Goal: Transaction & Acquisition: Purchase product/service

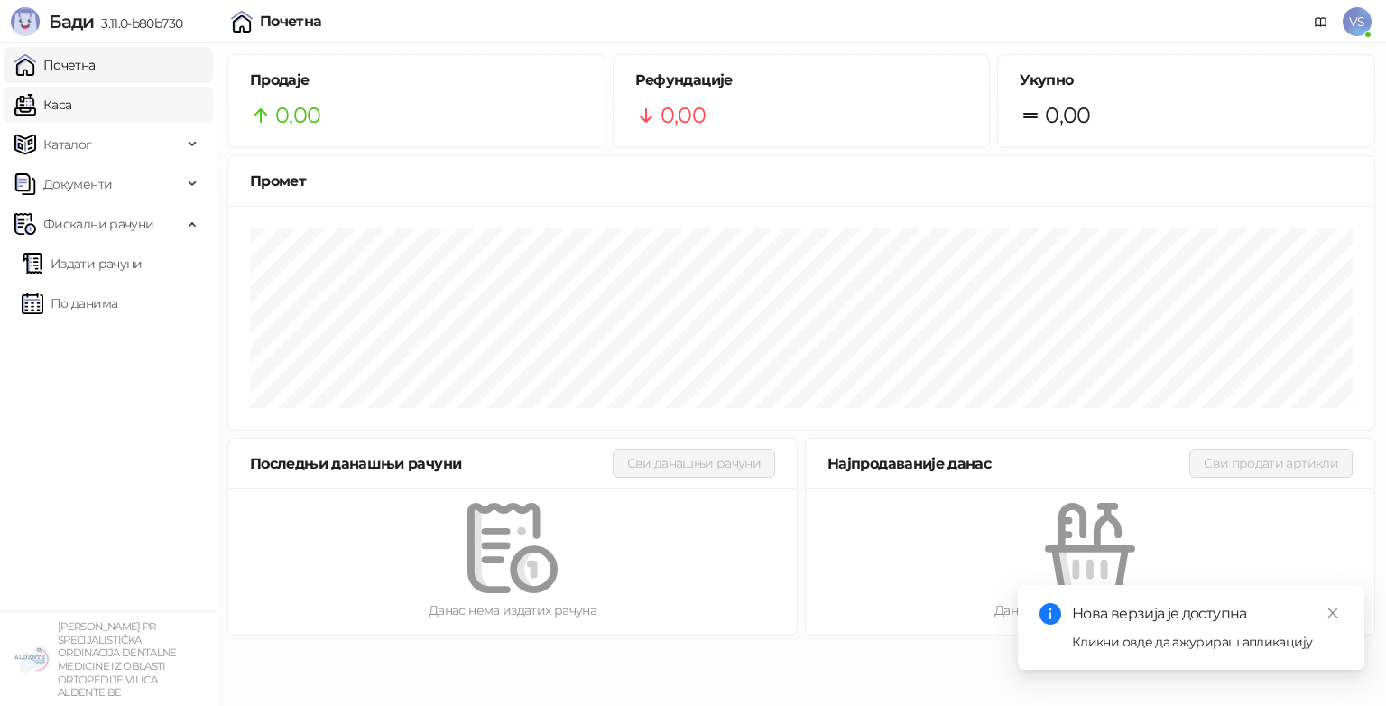
click at [71, 104] on link "Каса" at bounding box center [42, 105] width 57 height 36
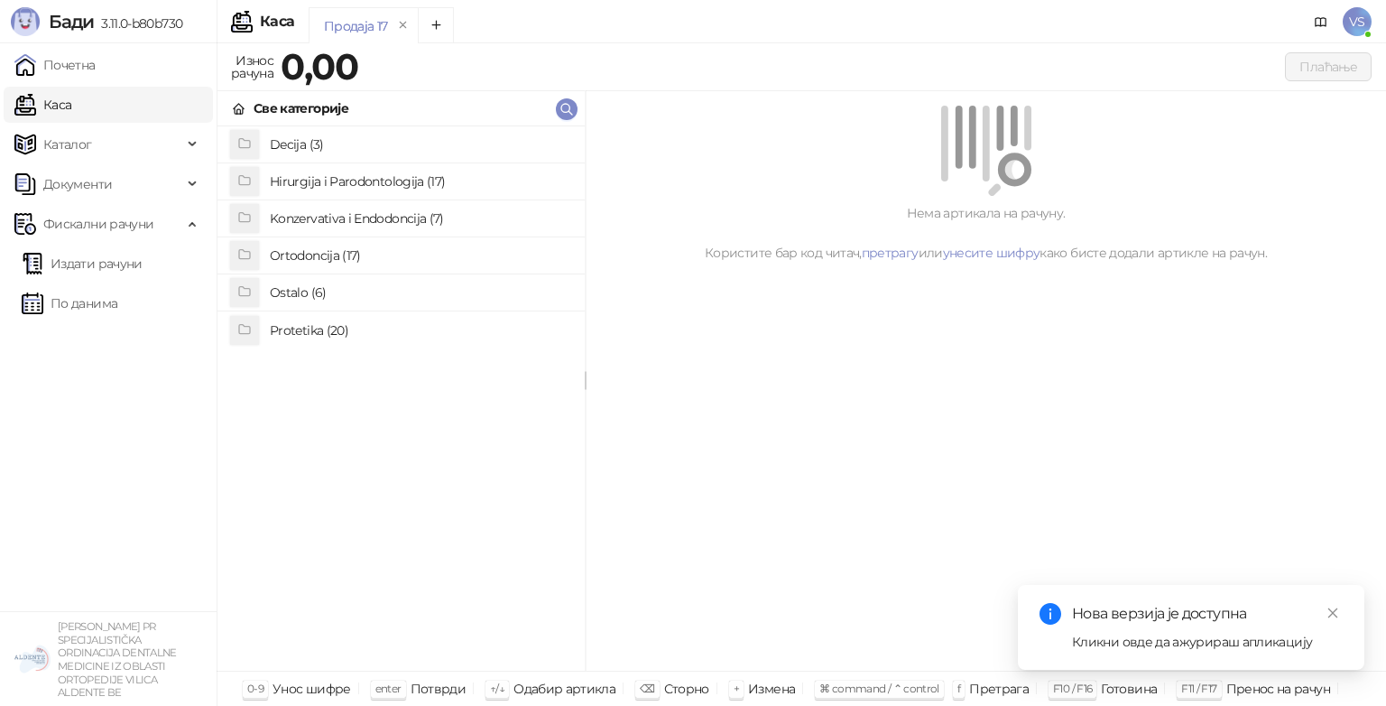
click at [331, 297] on h4 "Ostalo (6)" at bounding box center [420, 292] width 301 height 29
click at [239, 111] on icon at bounding box center [239, 109] width 4 height 7
click at [285, 227] on h4 "Konzervativa i Endodoncija (7)" at bounding box center [420, 218] width 301 height 29
click at [320, 377] on h4 "Ukljanjanje cvrstih i mekih naslaga" at bounding box center [420, 367] width 301 height 29
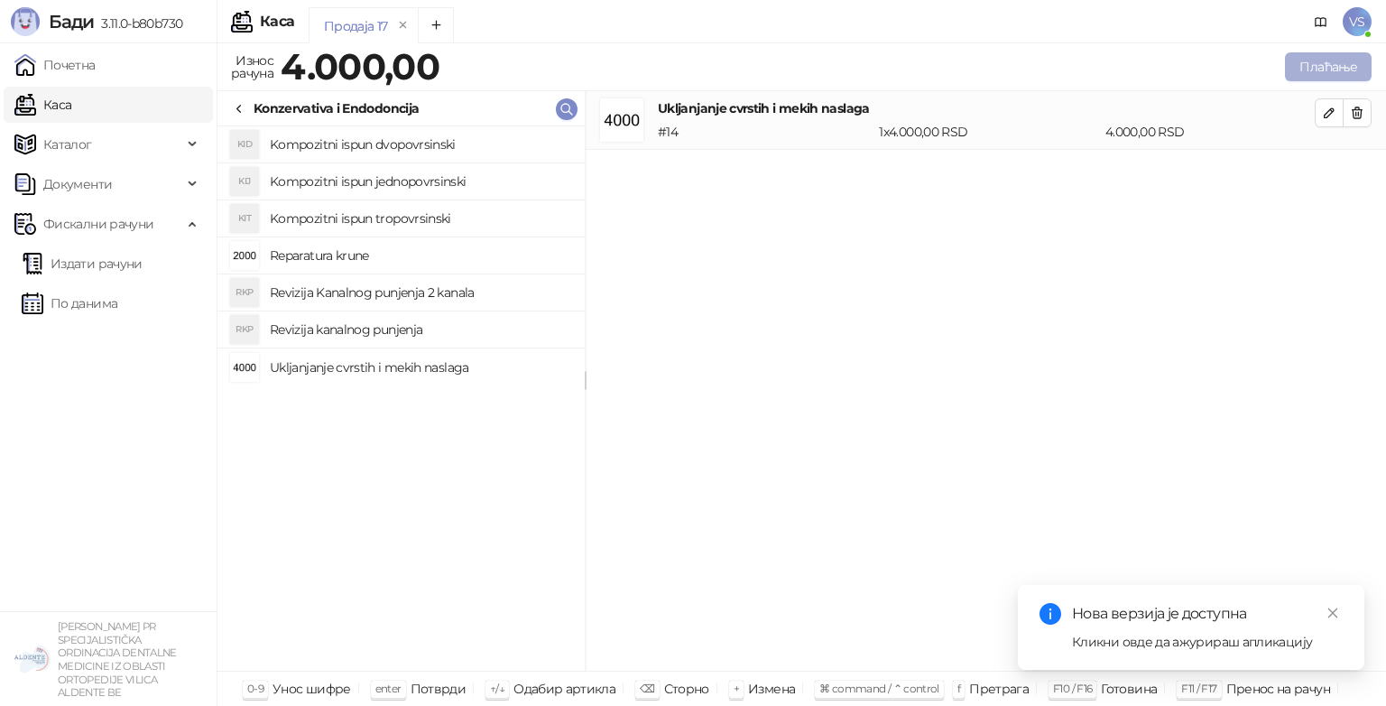
click at [1296, 61] on button "Плаћање" at bounding box center [1328, 66] width 87 height 29
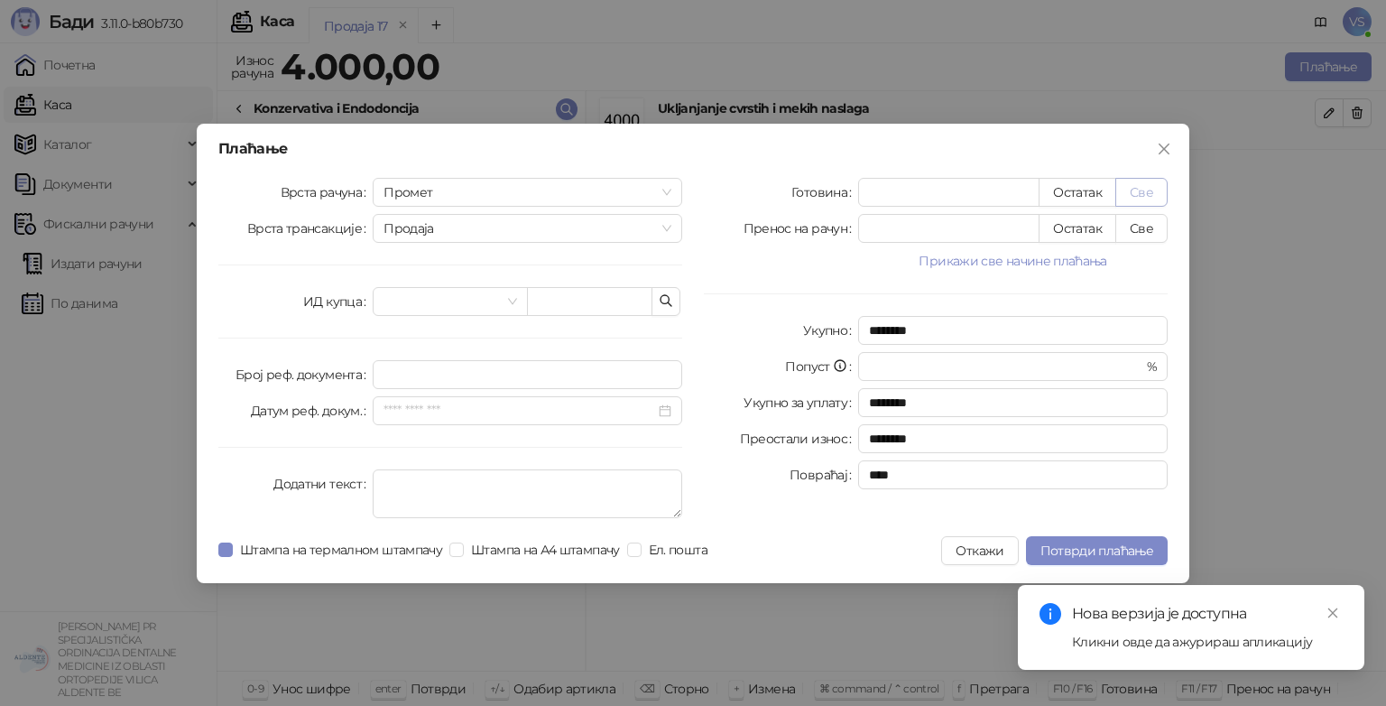
click at [1123, 195] on button "Све" at bounding box center [1141, 192] width 52 height 29
type input "****"
click at [1339, 604] on link "Close" at bounding box center [1333, 613] width 20 height 20
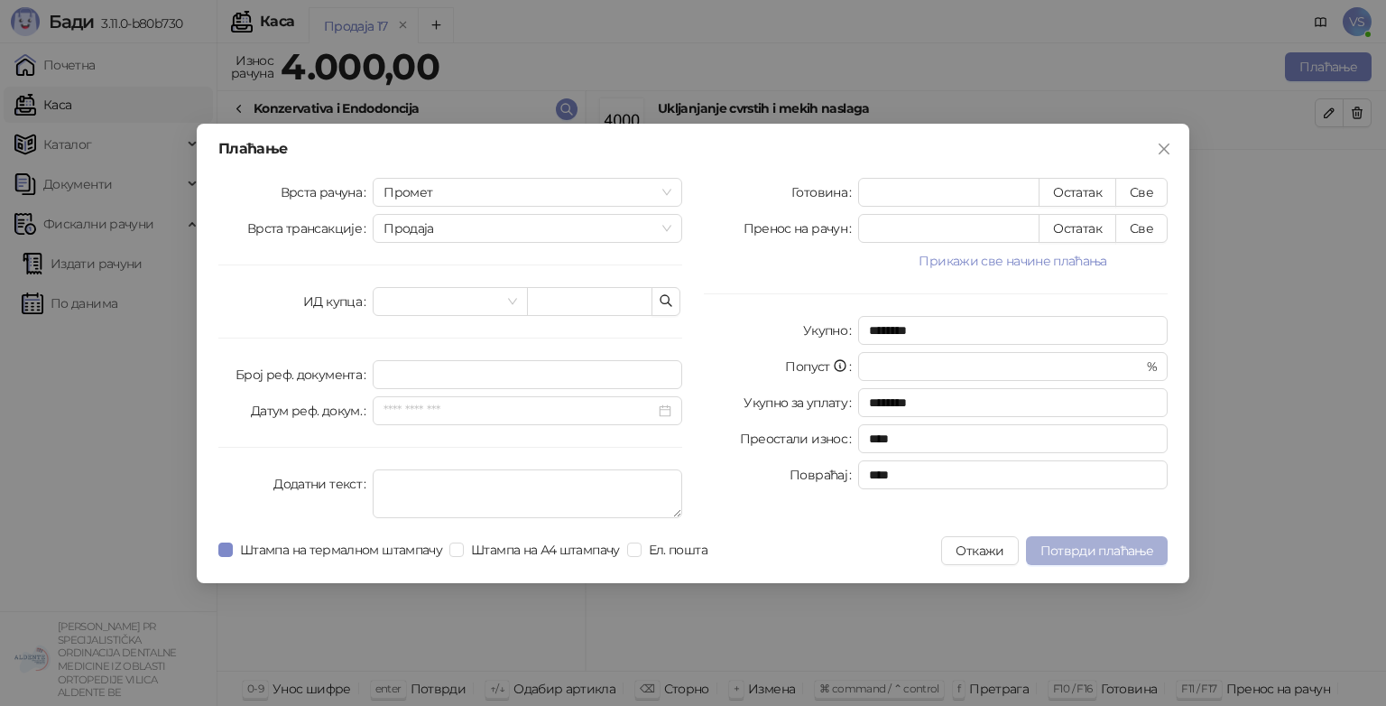
click at [1141, 550] on span "Потврди плаћање" at bounding box center [1097, 550] width 113 height 16
